Goal: Information Seeking & Learning: Learn about a topic

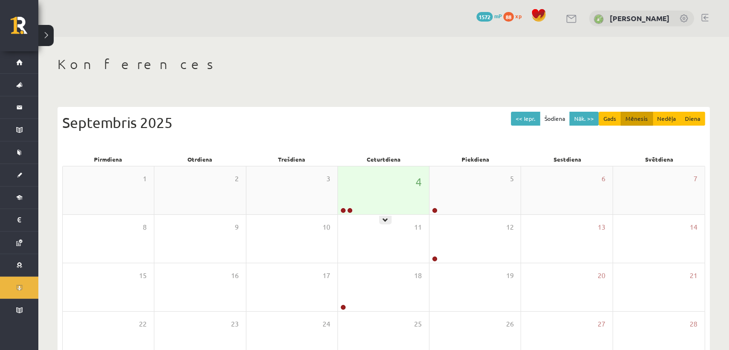
click at [398, 190] on div "4" at bounding box center [383, 190] width 91 height 48
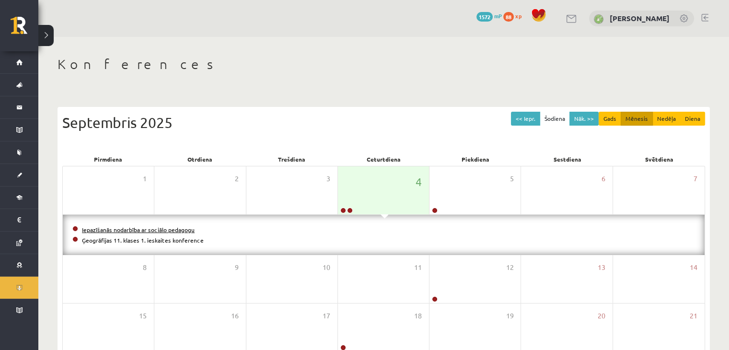
click at [141, 229] on link "Iepazīšanās nodarbība ar sociālo pedagogu" at bounding box center [138, 230] width 113 height 8
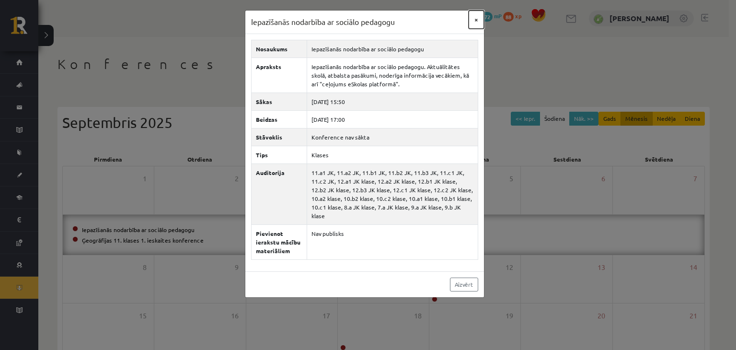
click at [476, 19] on button "×" at bounding box center [476, 20] width 15 height 18
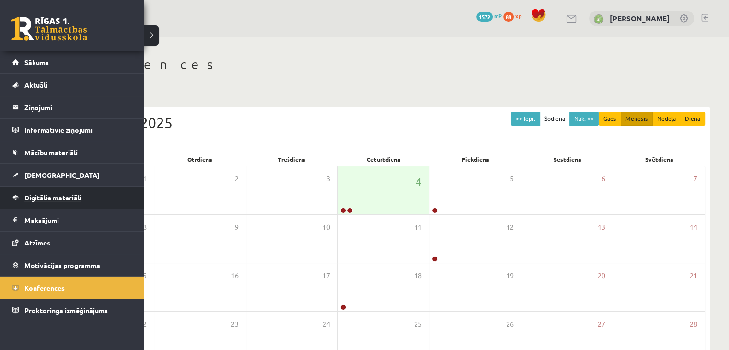
click at [93, 195] on link "Digitālie materiāli" at bounding box center [71, 197] width 119 height 22
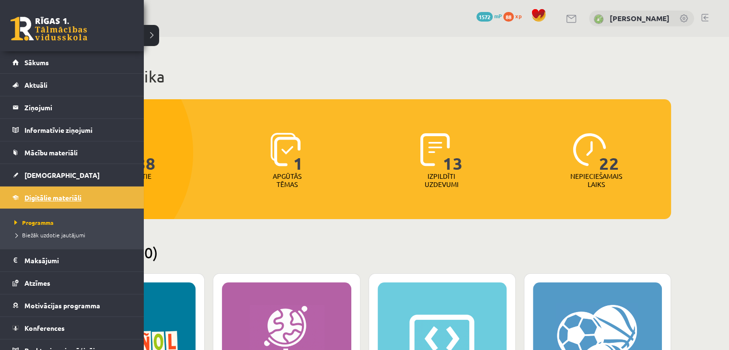
click at [70, 200] on span "Digitālie materiāli" at bounding box center [52, 197] width 57 height 9
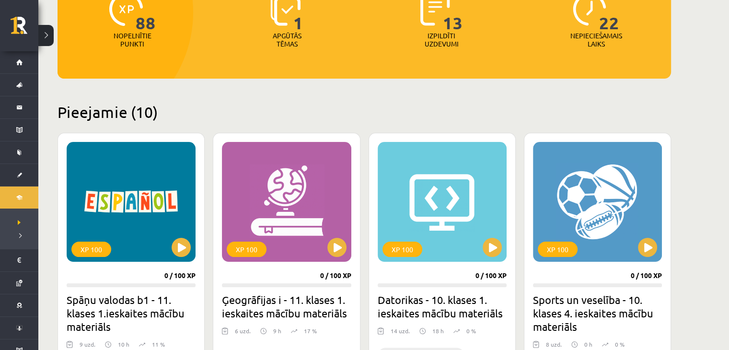
scroll to position [144, 0]
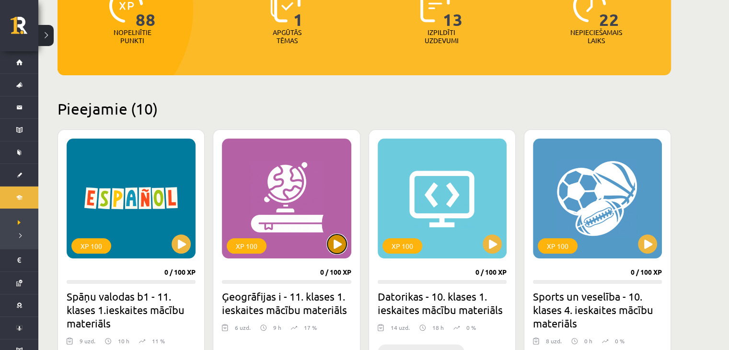
click at [331, 246] on button at bounding box center [336, 243] width 19 height 19
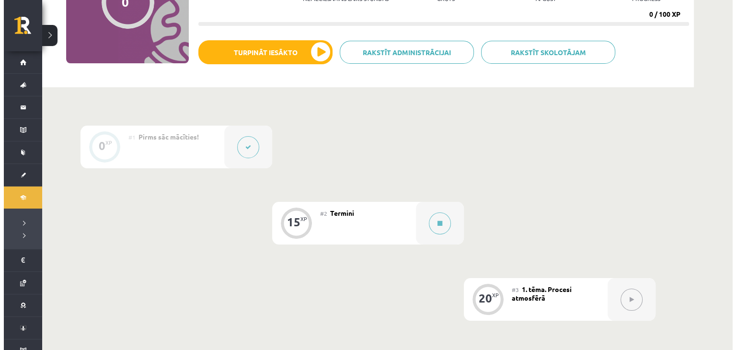
scroll to position [144, 0]
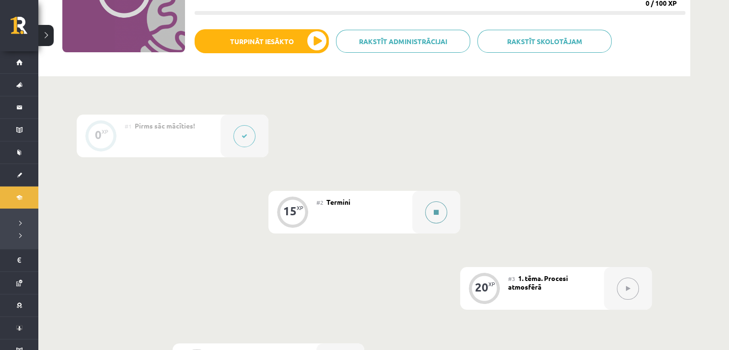
click at [431, 216] on button at bounding box center [436, 212] width 22 height 22
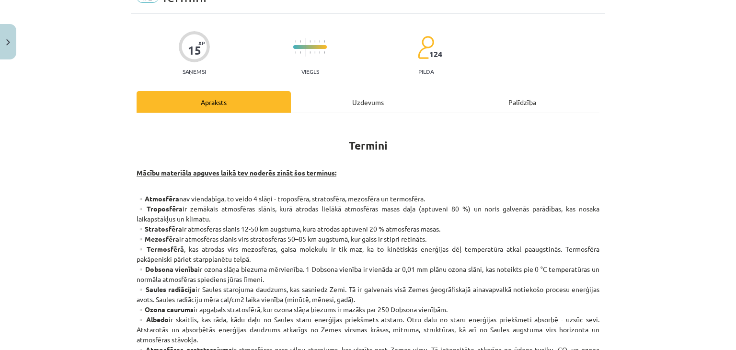
scroll to position [48, 0]
